Goal: Participate in discussion: Engage in conversation with other users on a specific topic

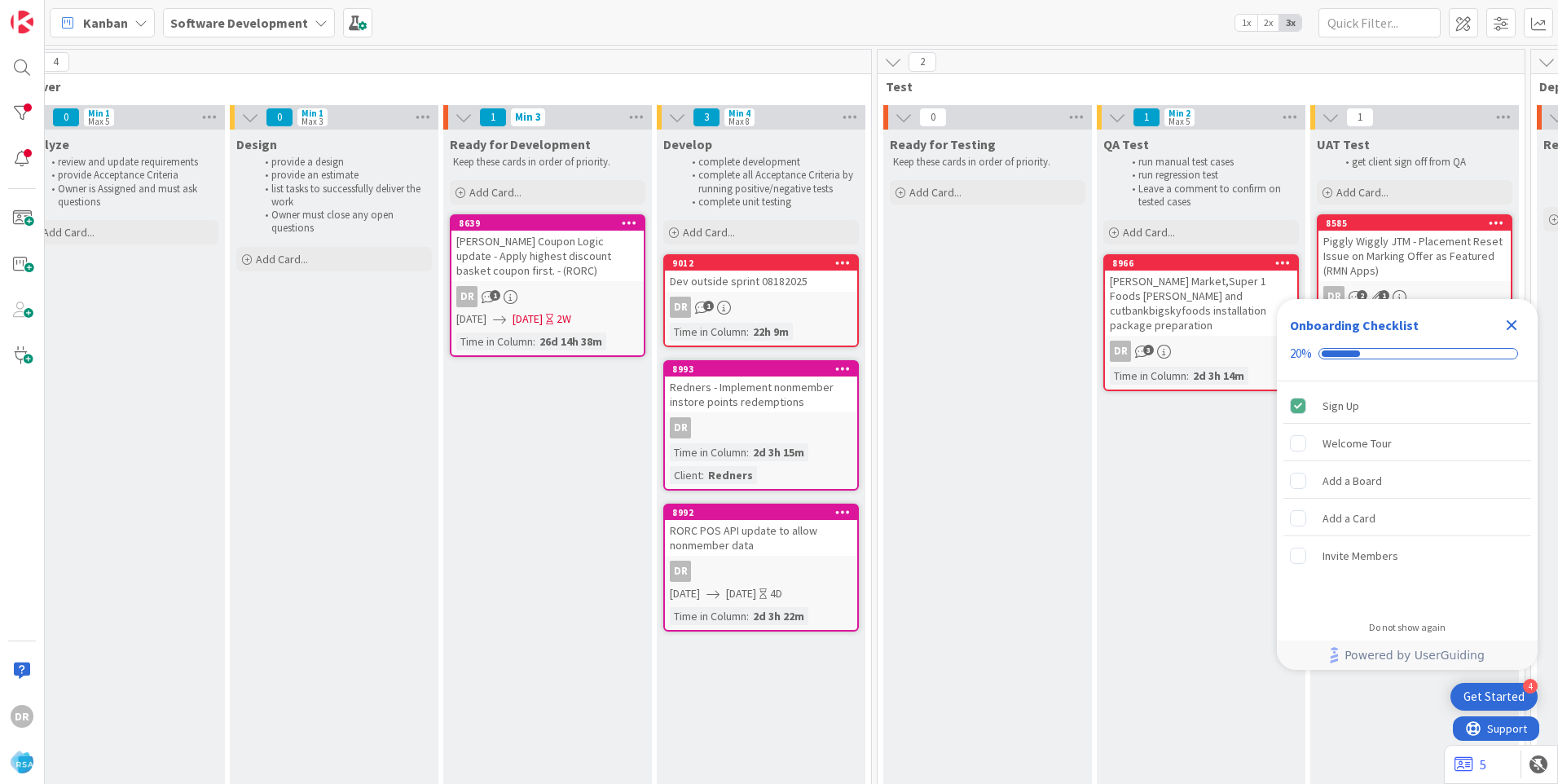
scroll to position [0, 1930]
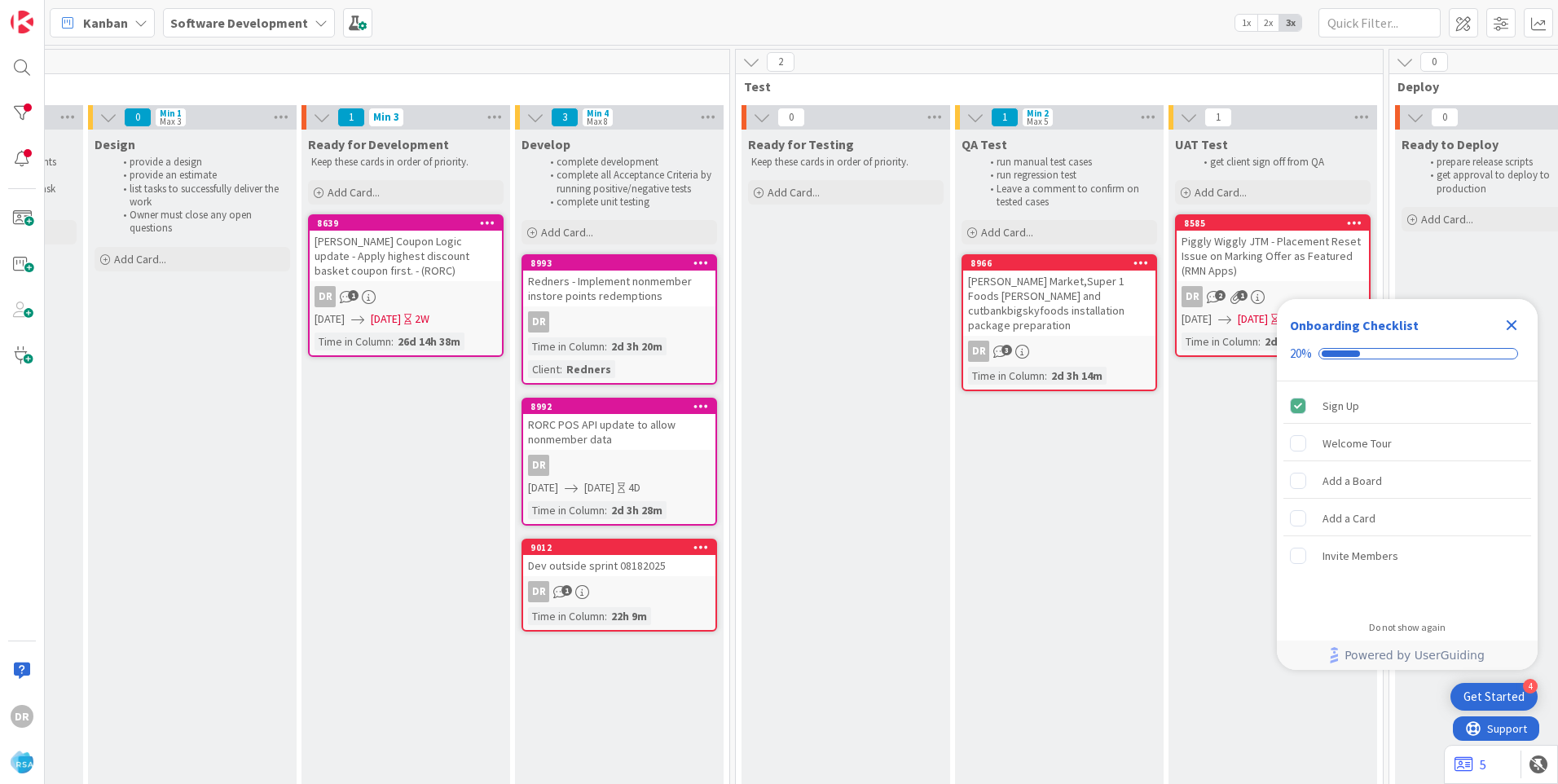
click at [628, 437] on div "RORC POS API update to allow nonmember data" at bounding box center [619, 432] width 192 height 36
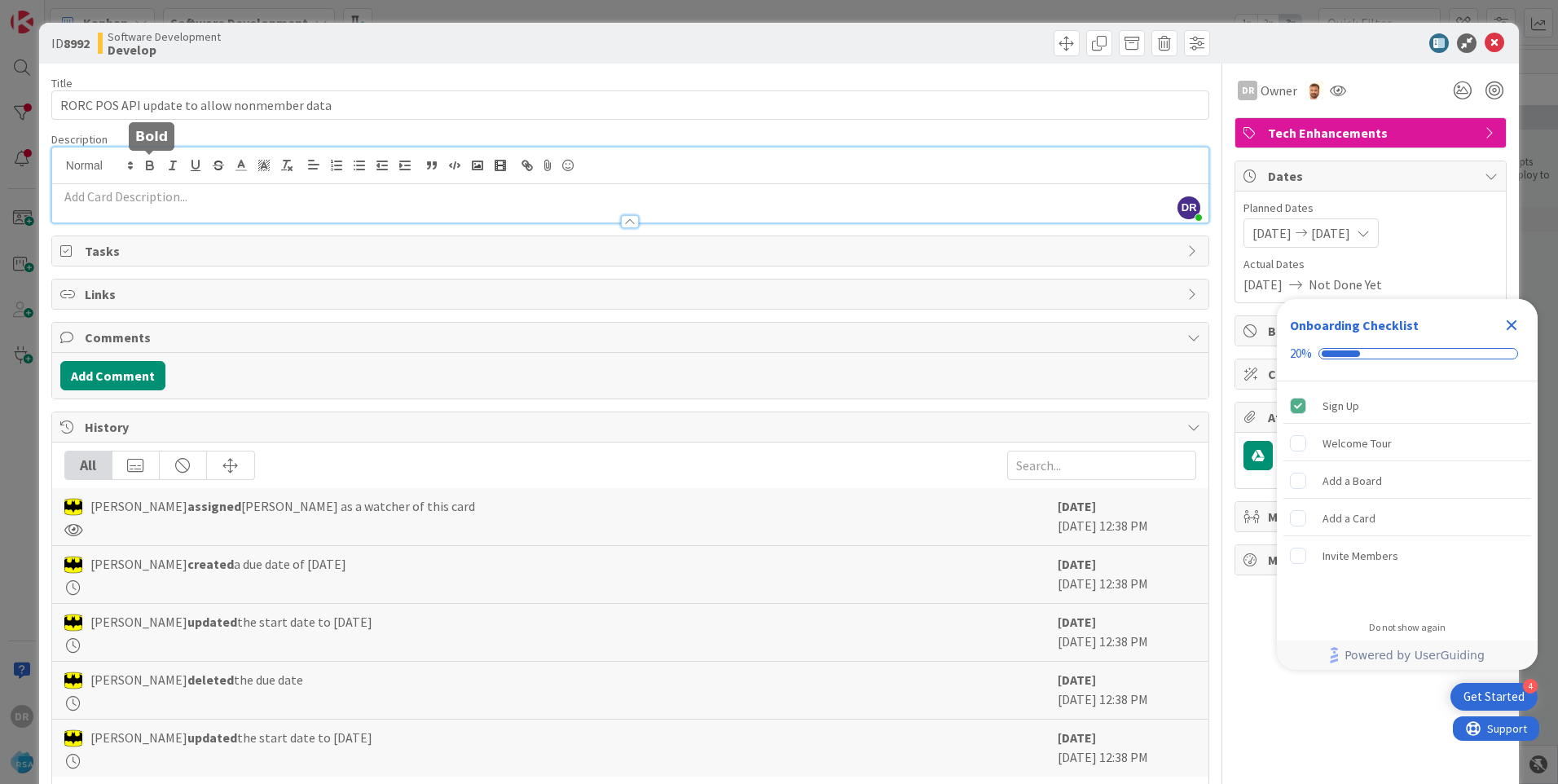
click at [148, 165] on div "DR [PERSON_NAME] just joined" at bounding box center [631, 185] width 1157 height 75
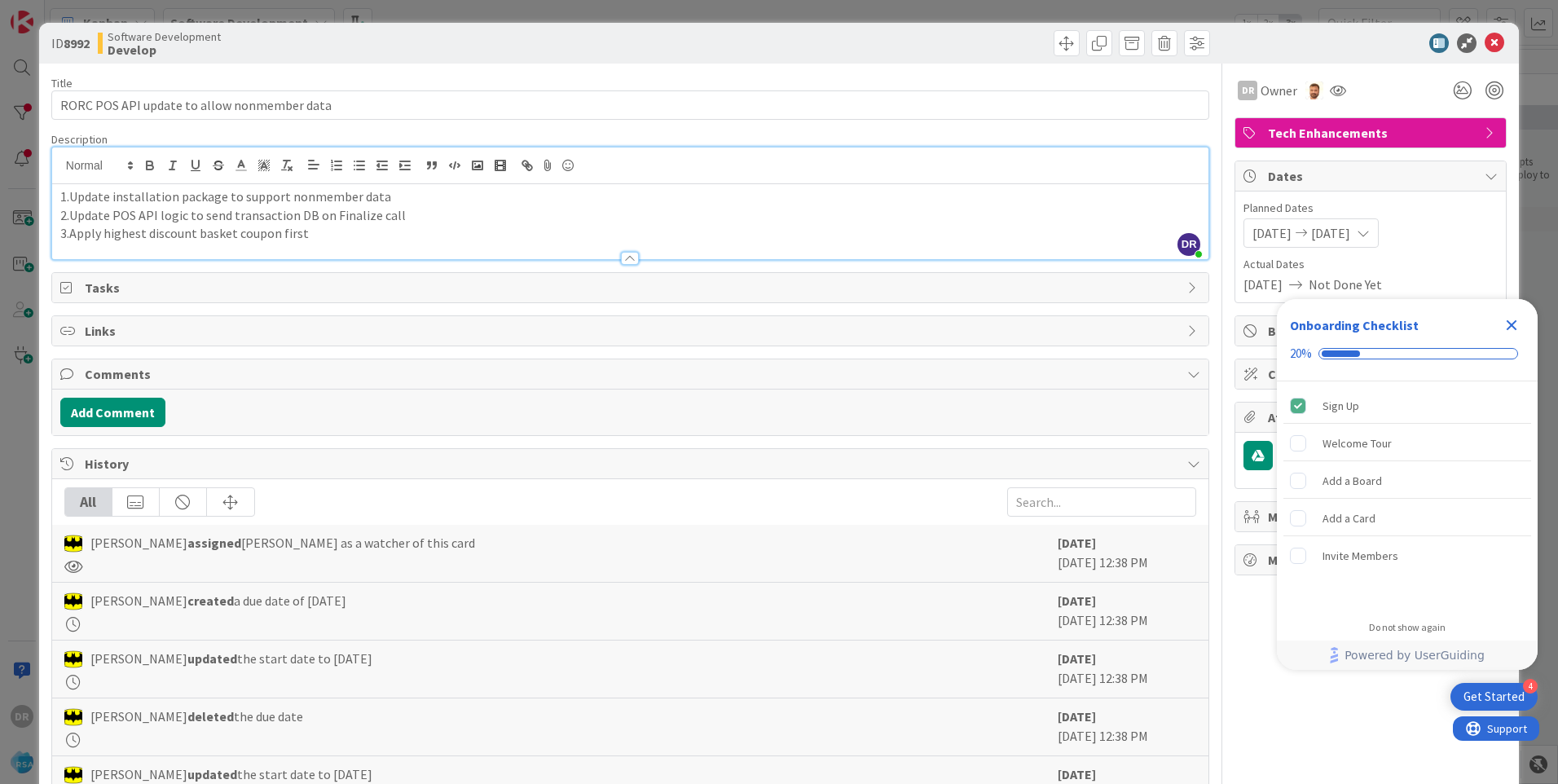
copy div "1.Update installation package to support nonmember data 2.Update POS API logic …"
click at [137, 409] on button "Add Comment" at bounding box center [113, 413] width 105 height 30
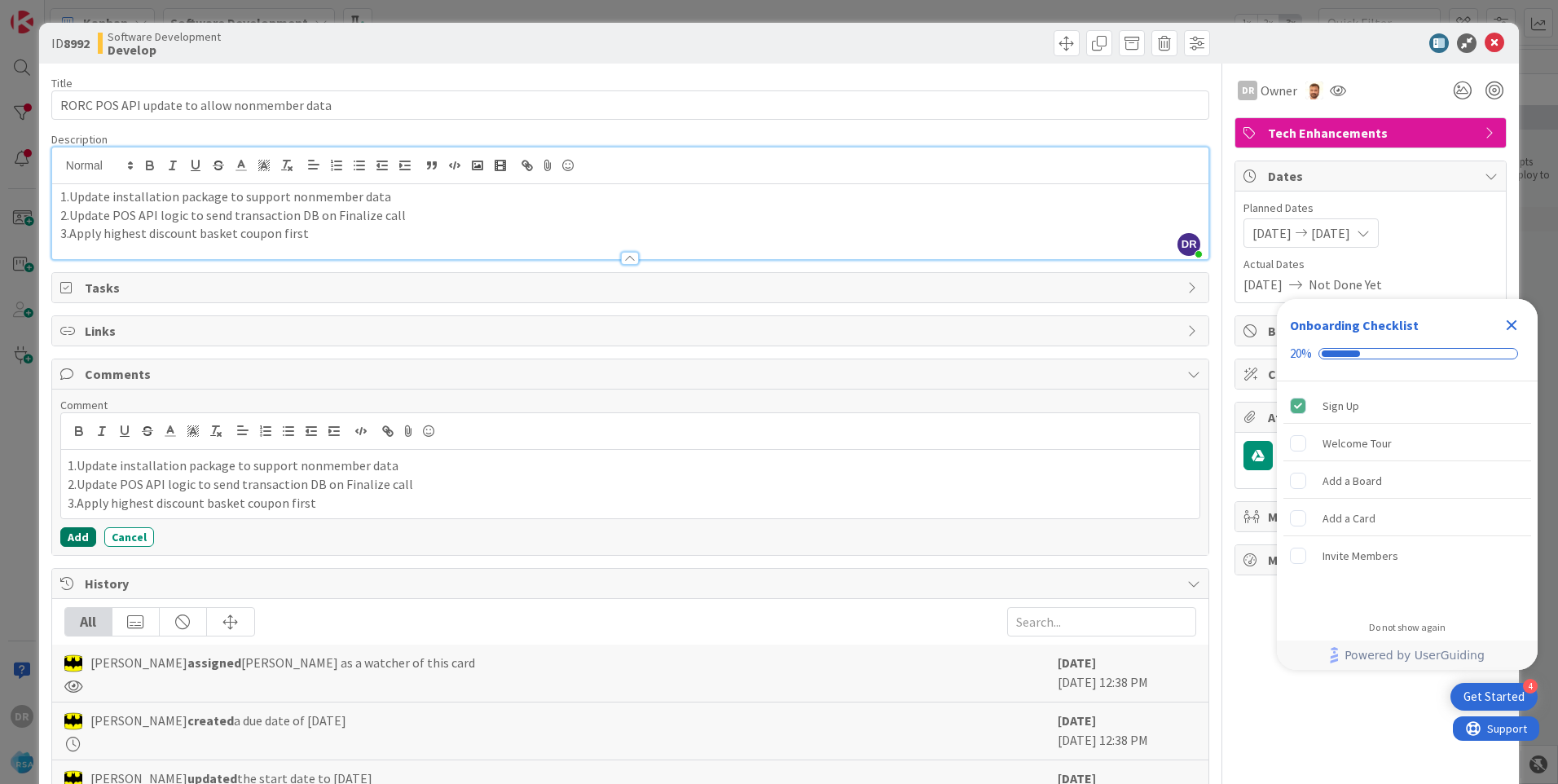
click at [82, 537] on button "Add" at bounding box center [79, 537] width 36 height 20
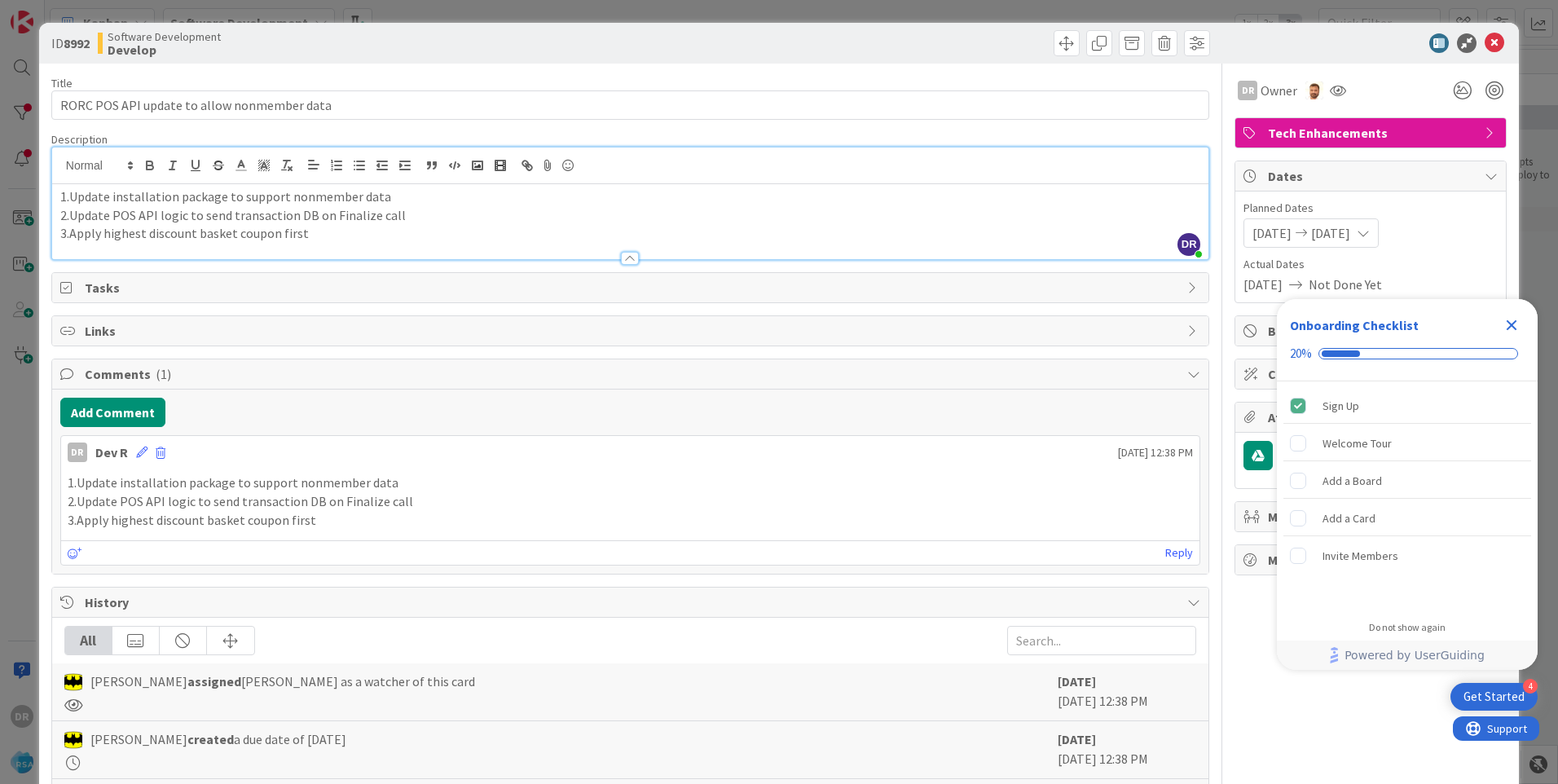
click at [1510, 325] on icon "Close Checklist" at bounding box center [1512, 325] width 20 height 20
